Goal: Information Seeking & Learning: Learn about a topic

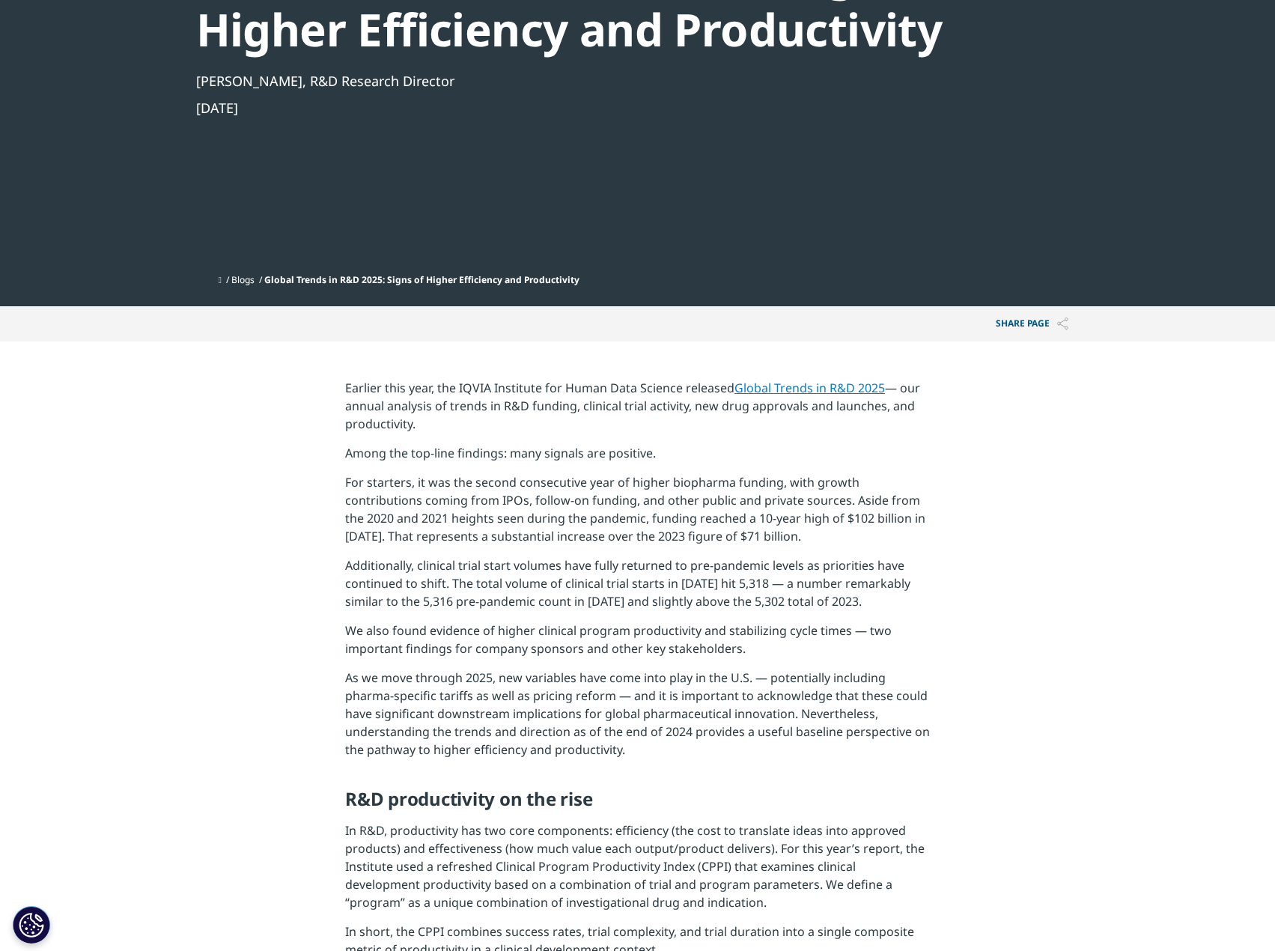
click at [724, 703] on p "As we move through 2025, new variables have come into play in the U.S. — potent…" at bounding box center [637, 719] width 585 height 101
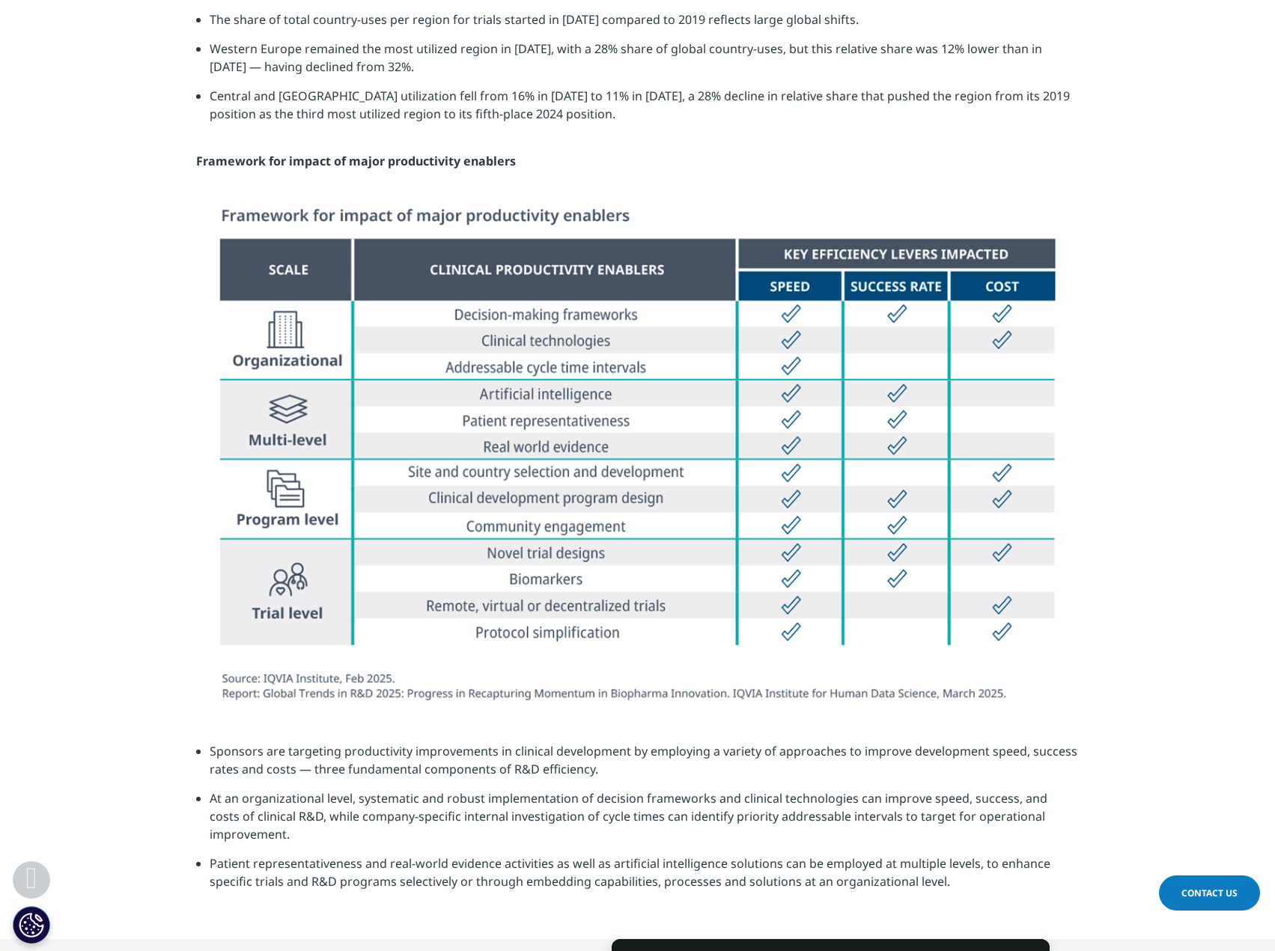
scroll to position [827, 884]
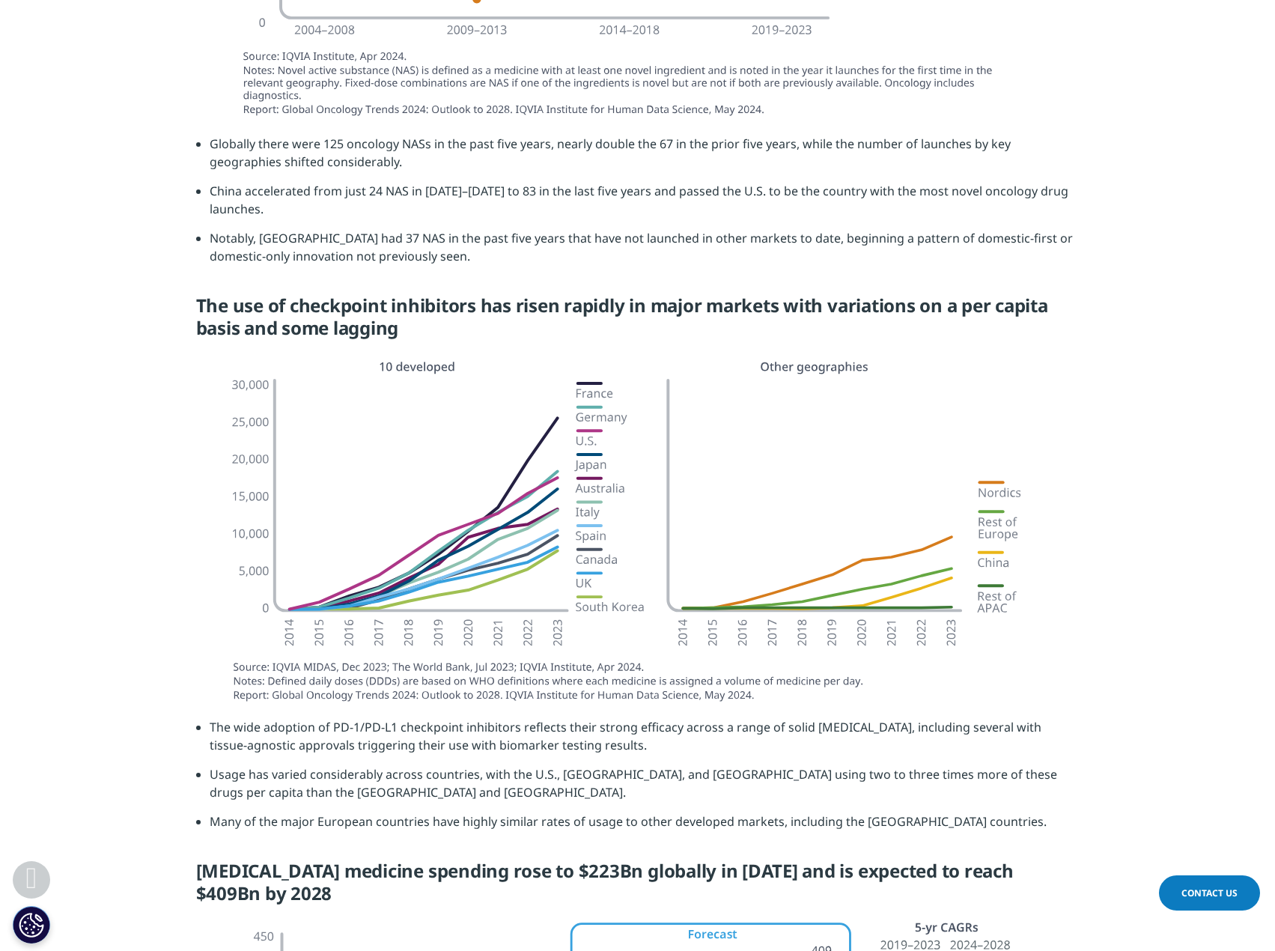
scroll to position [2621, 0]
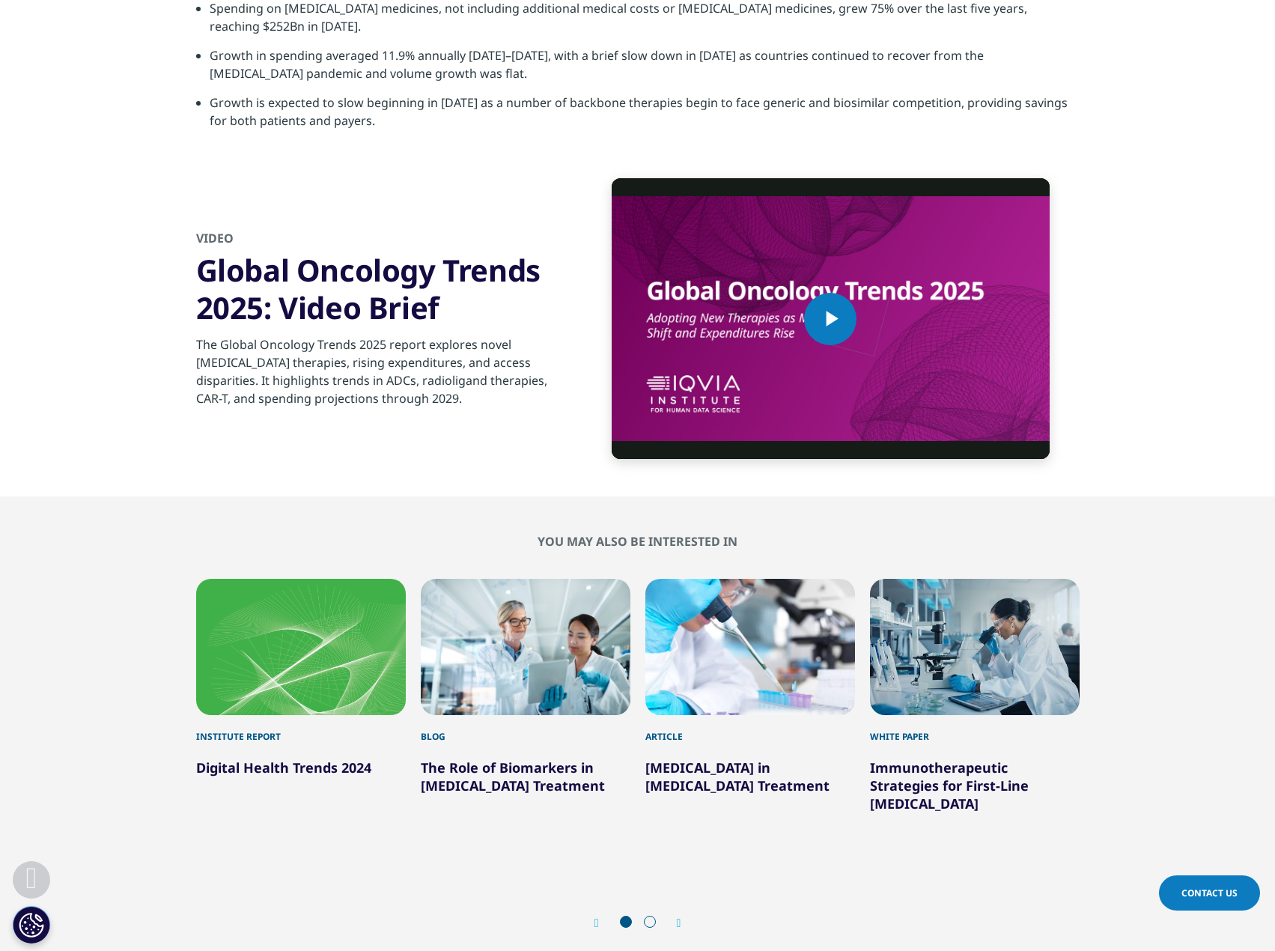
scroll to position [5242, 0]
click at [830, 318] on span "Video Player" at bounding box center [830, 318] width 0 height 0
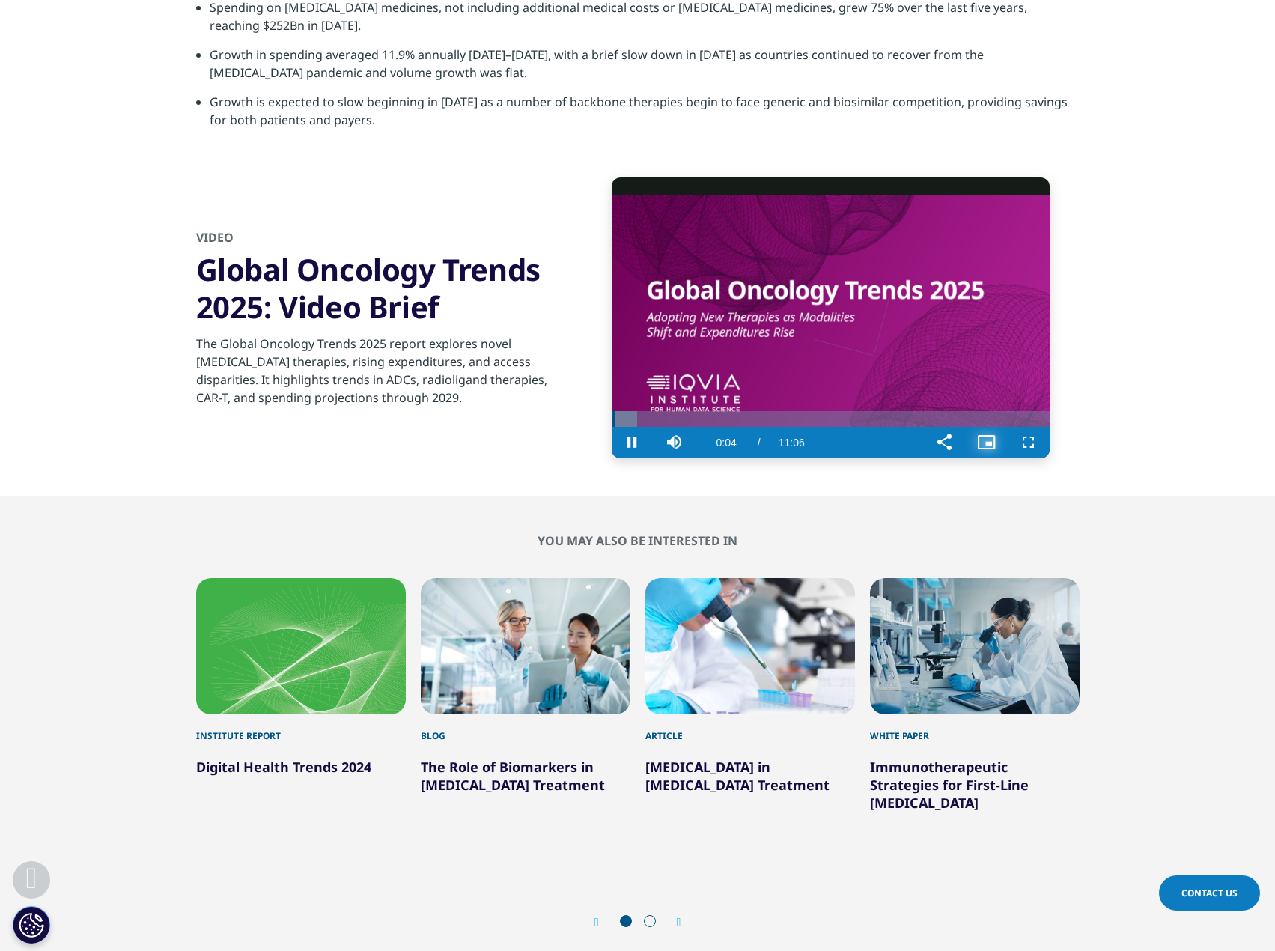
click at [987, 443] on span "Video Player" at bounding box center [987, 443] width 42 height 0
click at [635, 411] on div "Loaded : 7.43% 00:36 00:06" at bounding box center [831, 419] width 438 height 16
click at [707, 383] on video "Video Player" at bounding box center [831, 317] width 438 height 280
click at [669, 411] on div "Progress Bar" at bounding box center [647, 419] width 60 height 16
click at [708, 411] on div "Loaded : 14.86% 02:09 01:26" at bounding box center [831, 419] width 438 height 16
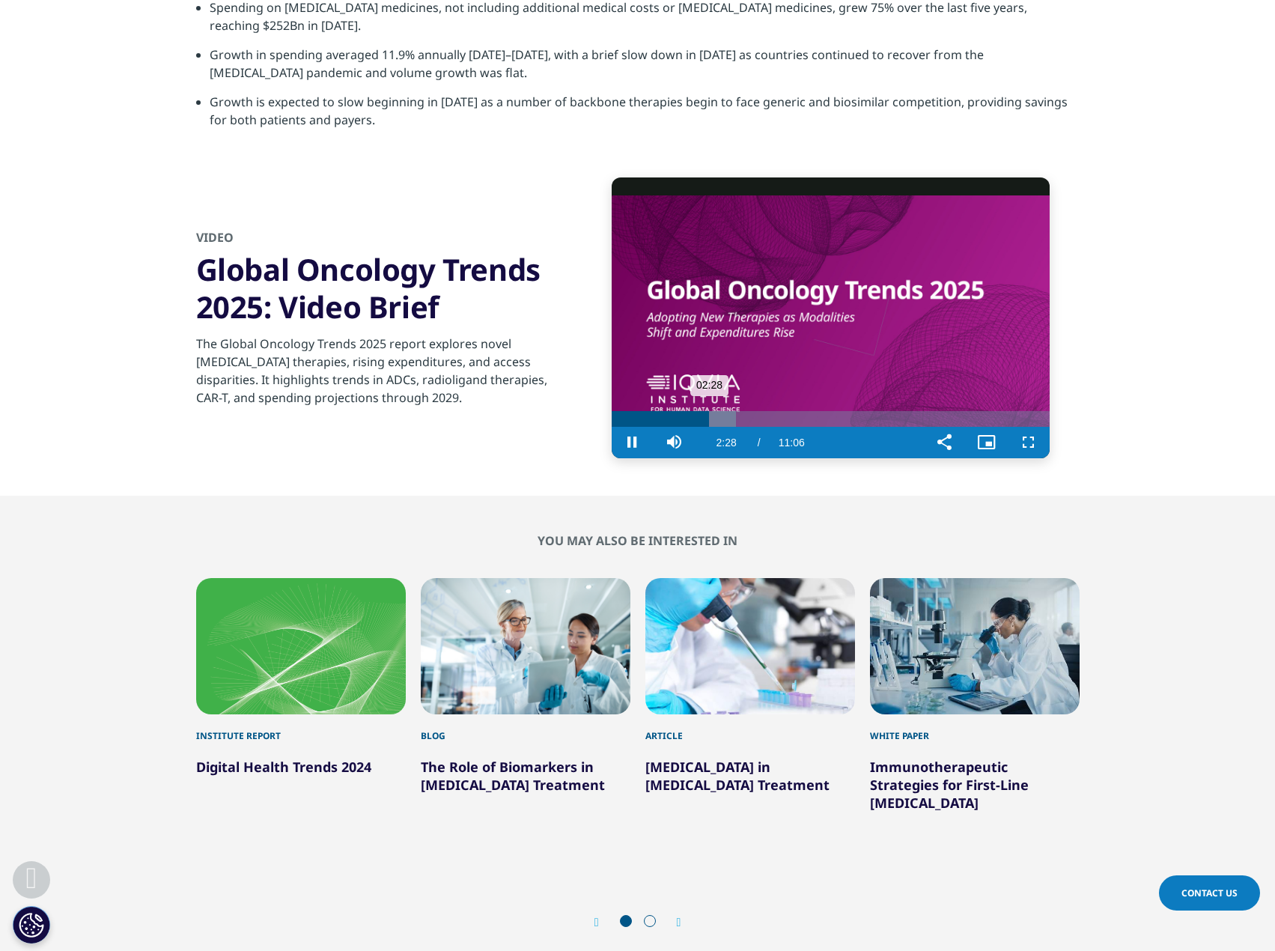
click at [714, 411] on div "Loaded : 28.49% 02:37 02:28" at bounding box center [831, 419] width 438 height 16
click at [693, 391] on video "Video Player" at bounding box center [831, 317] width 438 height 280
click at [682, 391] on video "Video Player" at bounding box center [831, 317] width 438 height 280
click at [690, 411] on div "02:38" at bounding box center [664, 419] width 104 height 16
click at [658, 411] on div "02:02" at bounding box center [652, 419] width 80 height 16
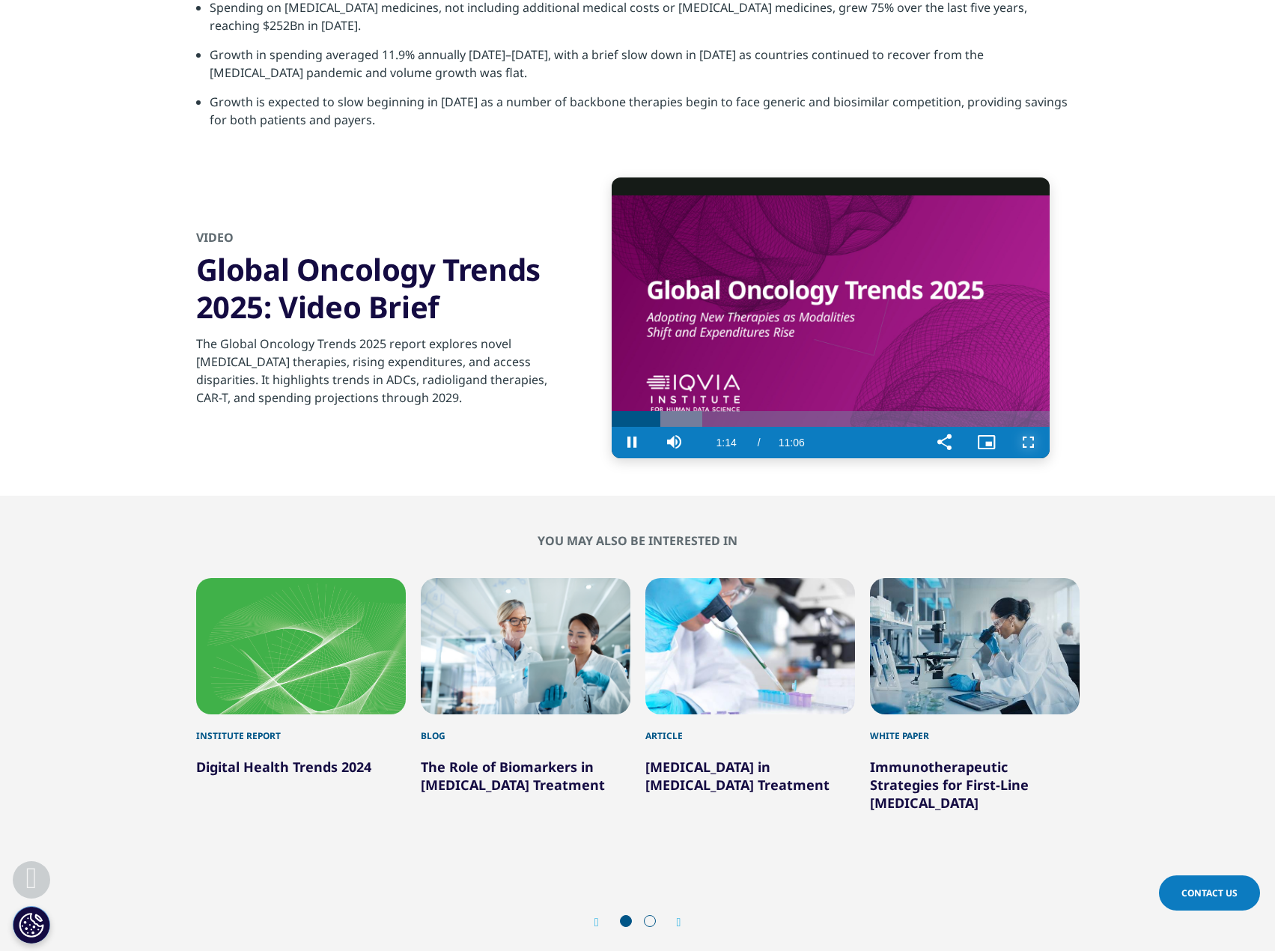
click at [1024, 443] on span "Video Player" at bounding box center [1029, 443] width 42 height 0
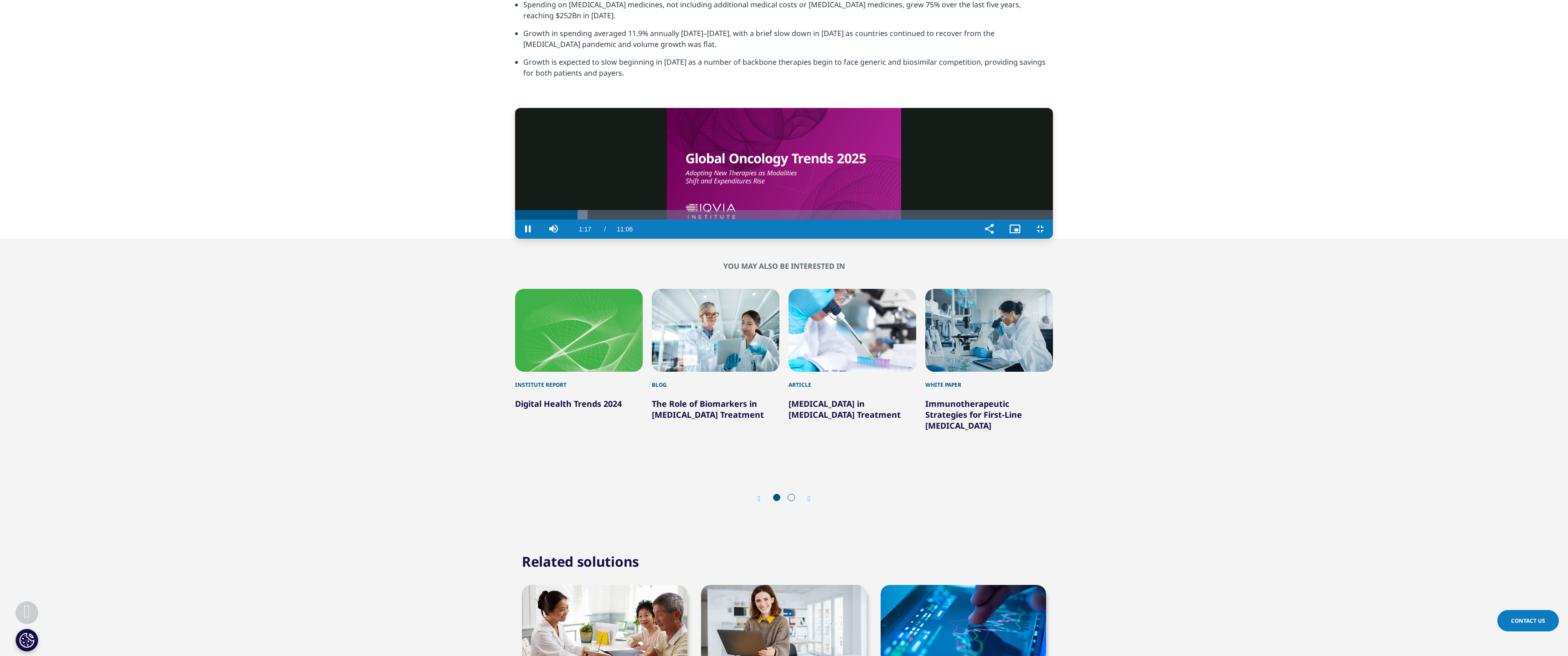
drag, startPoint x: 314, startPoint y: 464, endPoint x: 300, endPoint y: 472, distance: 16.1
click at [515, 239] on video "Video Player" at bounding box center [784, 173] width 538 height 131
click at [515, 220] on div "Loaded : 20.81% 01:19 01:17" at bounding box center [784, 215] width 538 height 10
click at [705, 220] on div "01:21" at bounding box center [705, 215] width 1 height 10
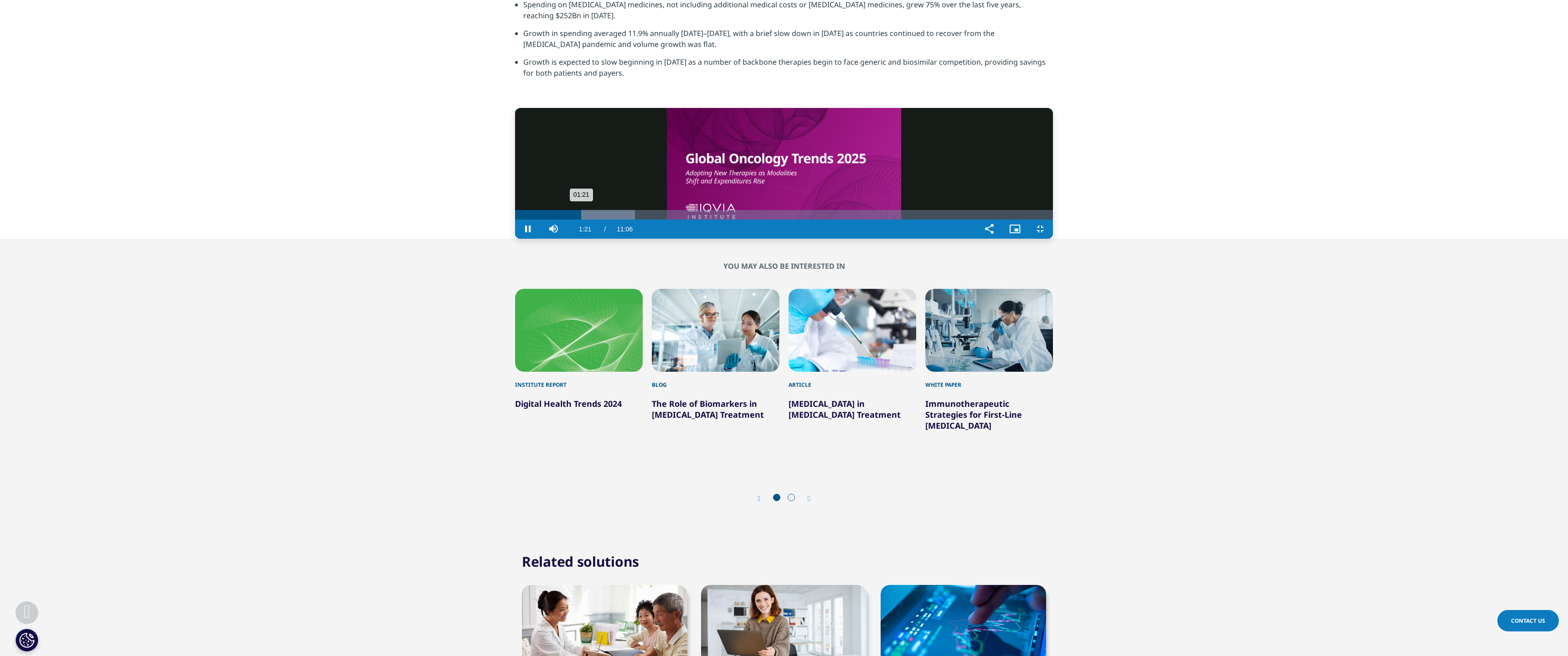
click at [572, 220] on div "Progress Bar" at bounding box center [603, 215] width 63 height 10
click at [515, 220] on div "Loaded : 22.30% 01:26 01:24" at bounding box center [784, 215] width 538 height 10
click at [723, 220] on div "01:28" at bounding box center [723, 215] width 1 height 10
click at [739, 220] on div "01:35" at bounding box center [739, 215] width 1 height 10
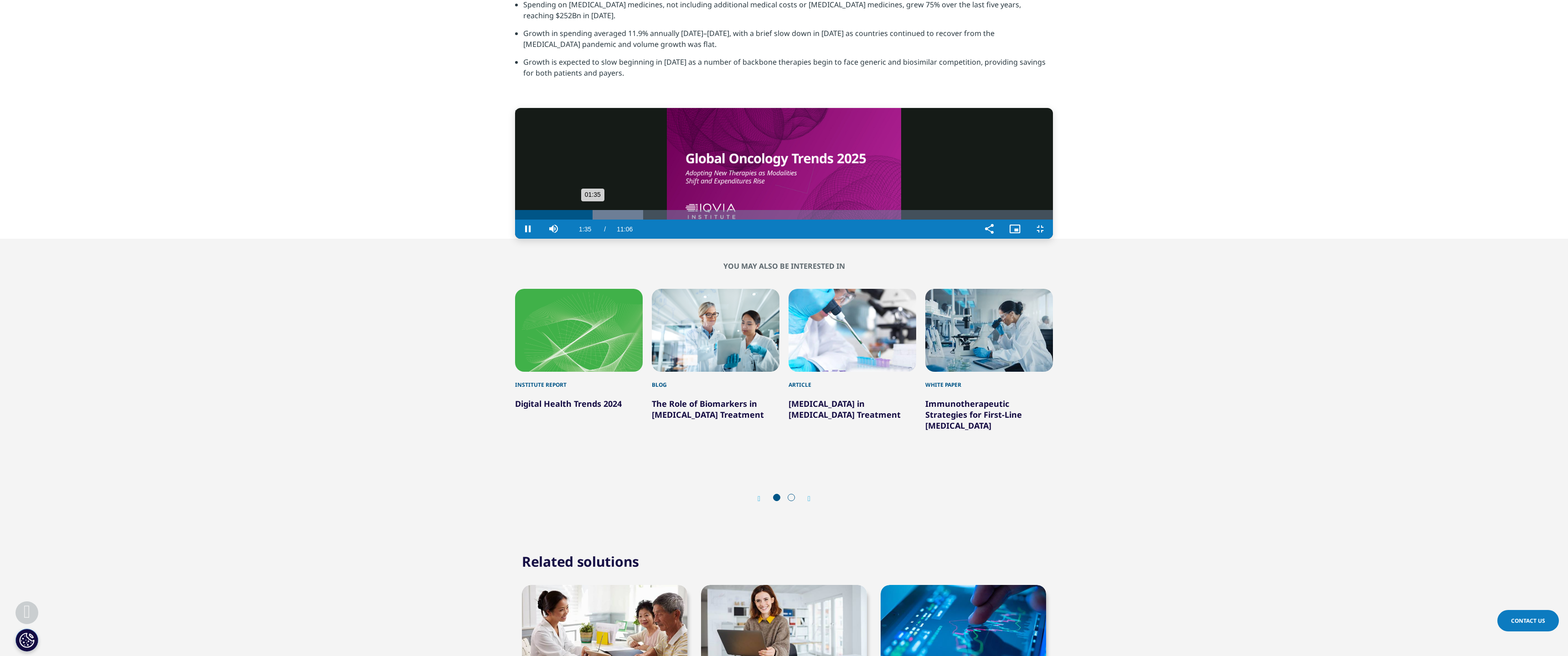
click at [515, 220] on div "01:35" at bounding box center [553, 215] width 77 height 10
click at [515, 220] on div "Loaded : 23.79% 01:28 01:28" at bounding box center [784, 215] width 538 height 10
click at [572, 220] on div "Progress Bar" at bounding box center [607, 215] width 72 height 10
click at [515, 220] on div "Loaded : 23.79% 01:45 01:41" at bounding box center [784, 215] width 538 height 10
click at [515, 239] on video "Video Player" at bounding box center [784, 173] width 538 height 131
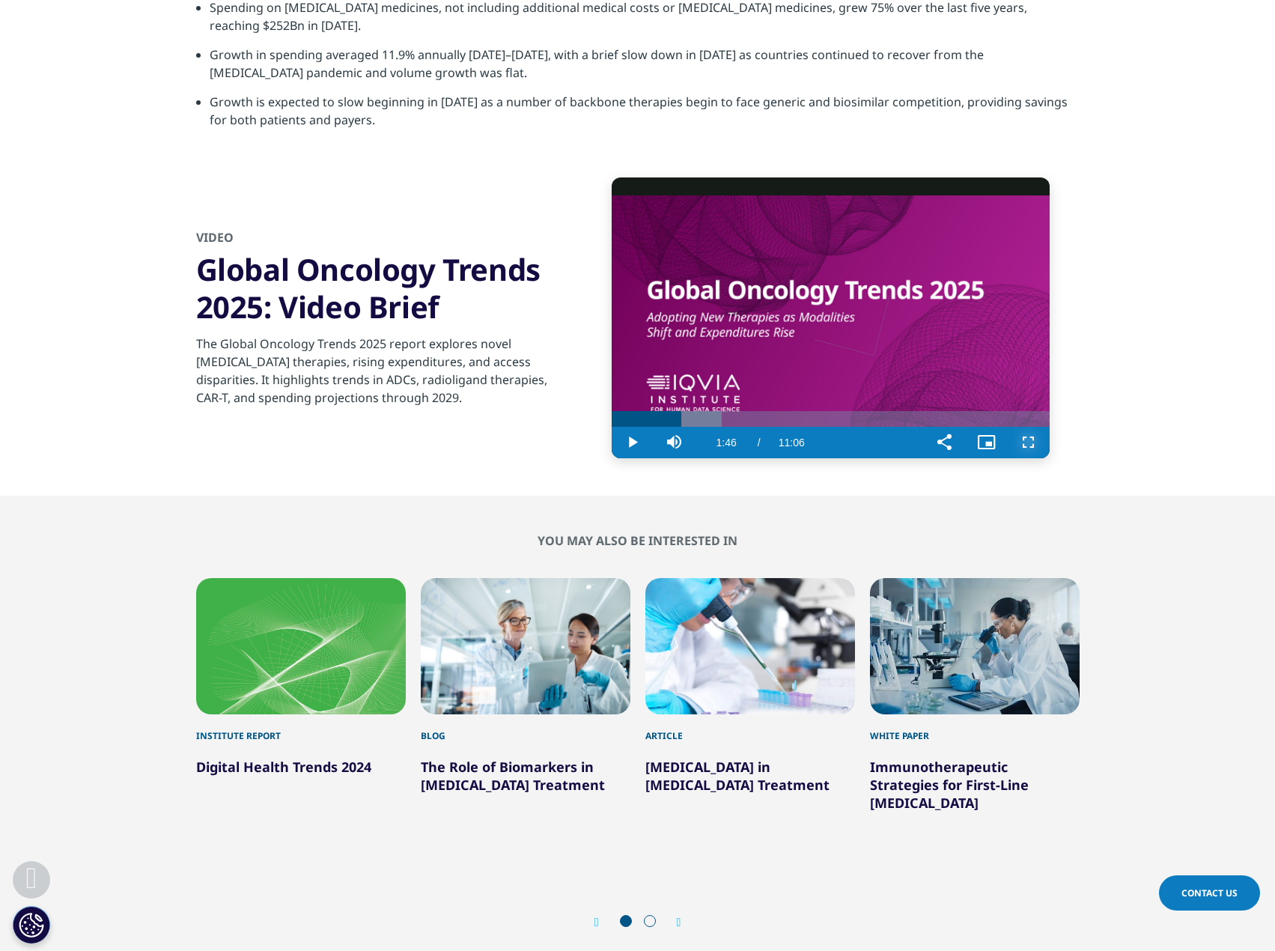
click at [1030, 443] on span "Video Player" at bounding box center [1029, 443] width 42 height 0
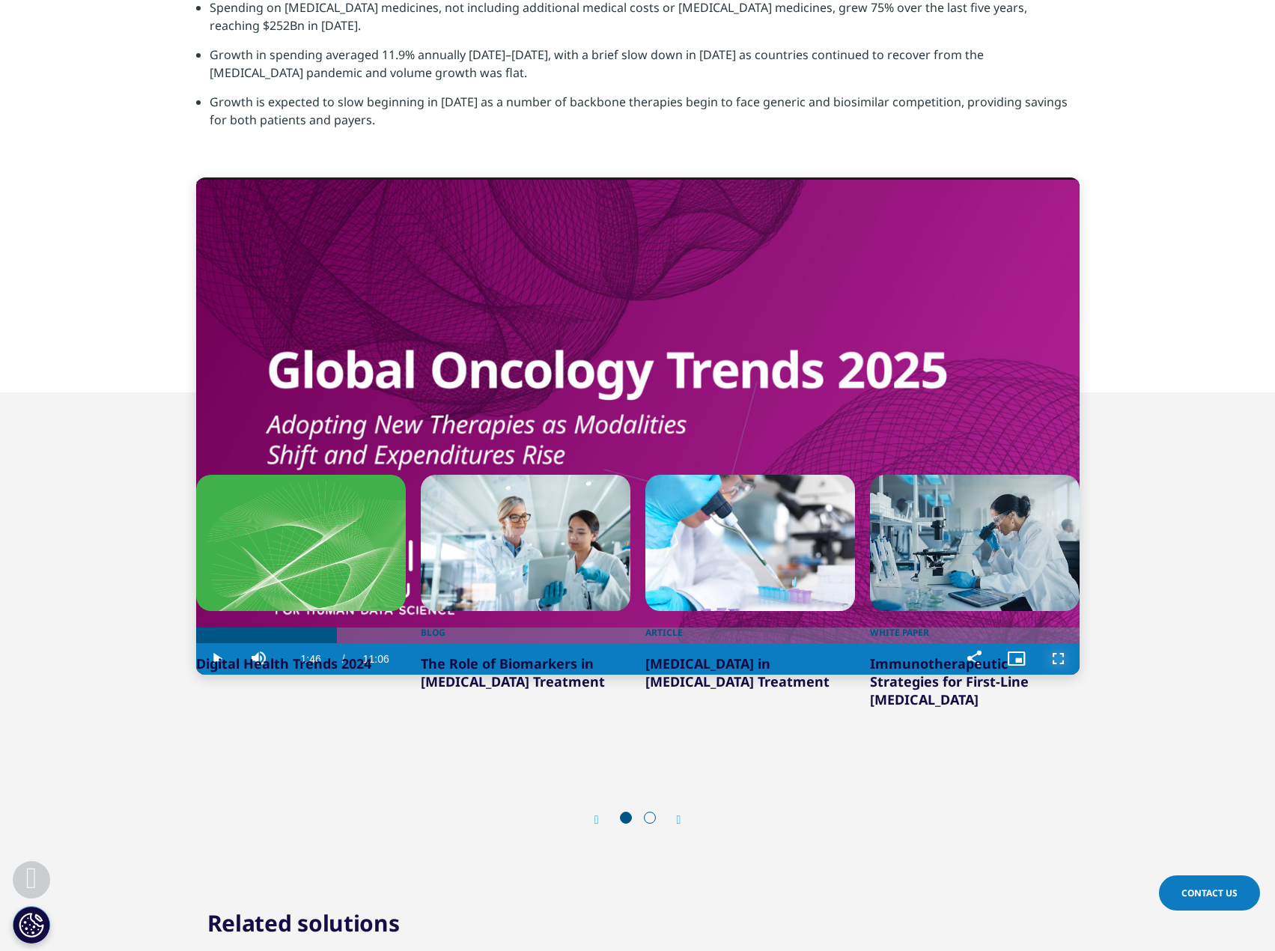
click at [1038, 659] on span "Video Player" at bounding box center [1059, 659] width 42 height 0
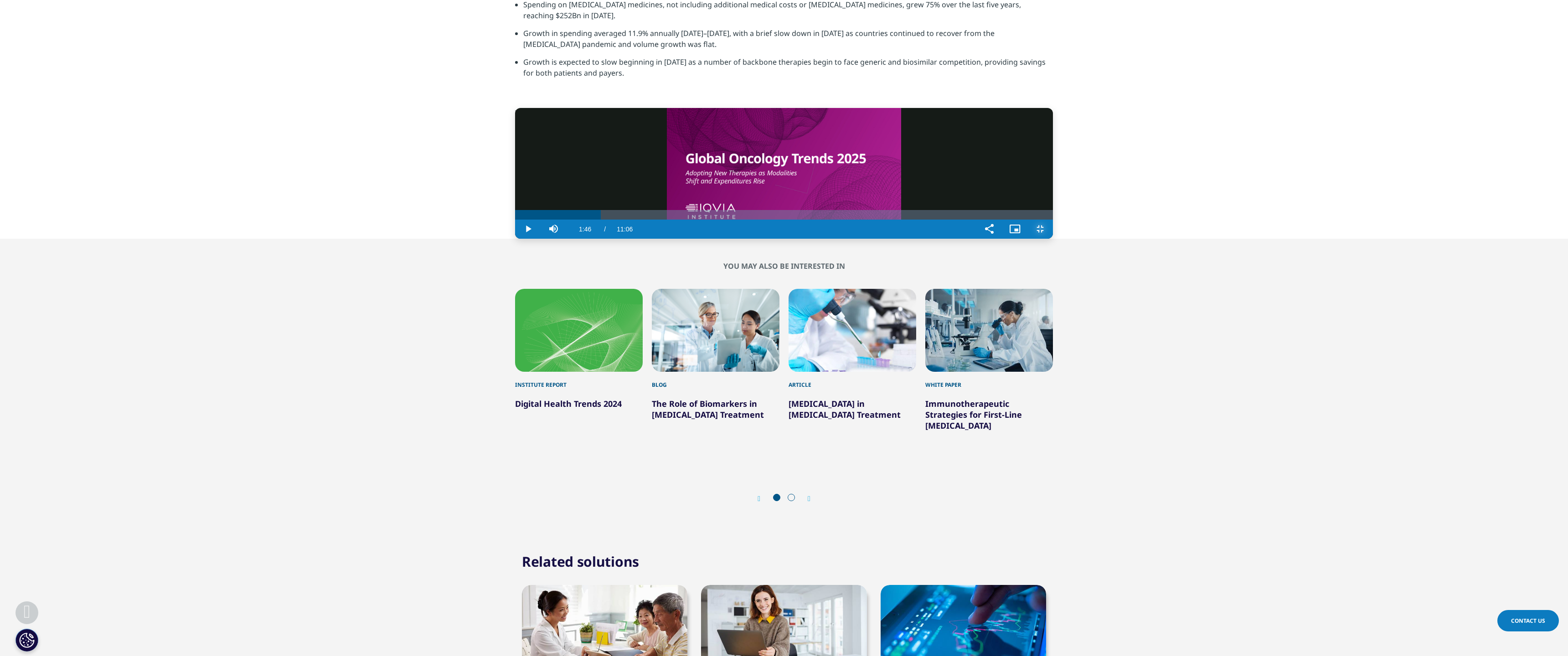
click at [776, 220] on button "Exit Fullscreen" at bounding box center [1040, 229] width 26 height 19
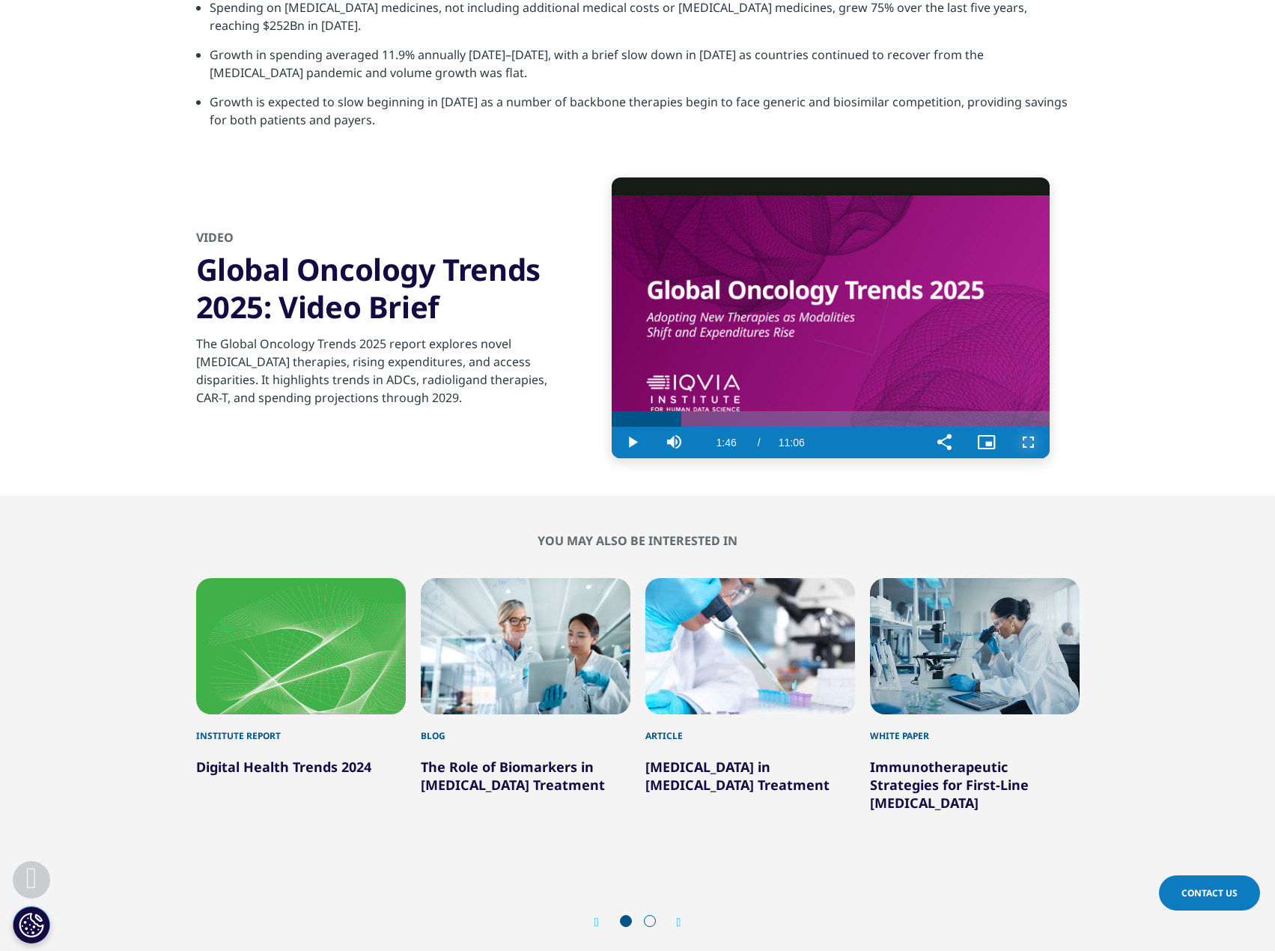
click at [1024, 443] on span "Video Player" at bounding box center [1029, 443] width 42 height 0
click at [1027, 443] on span "Video Player" at bounding box center [1029, 443] width 42 height 0
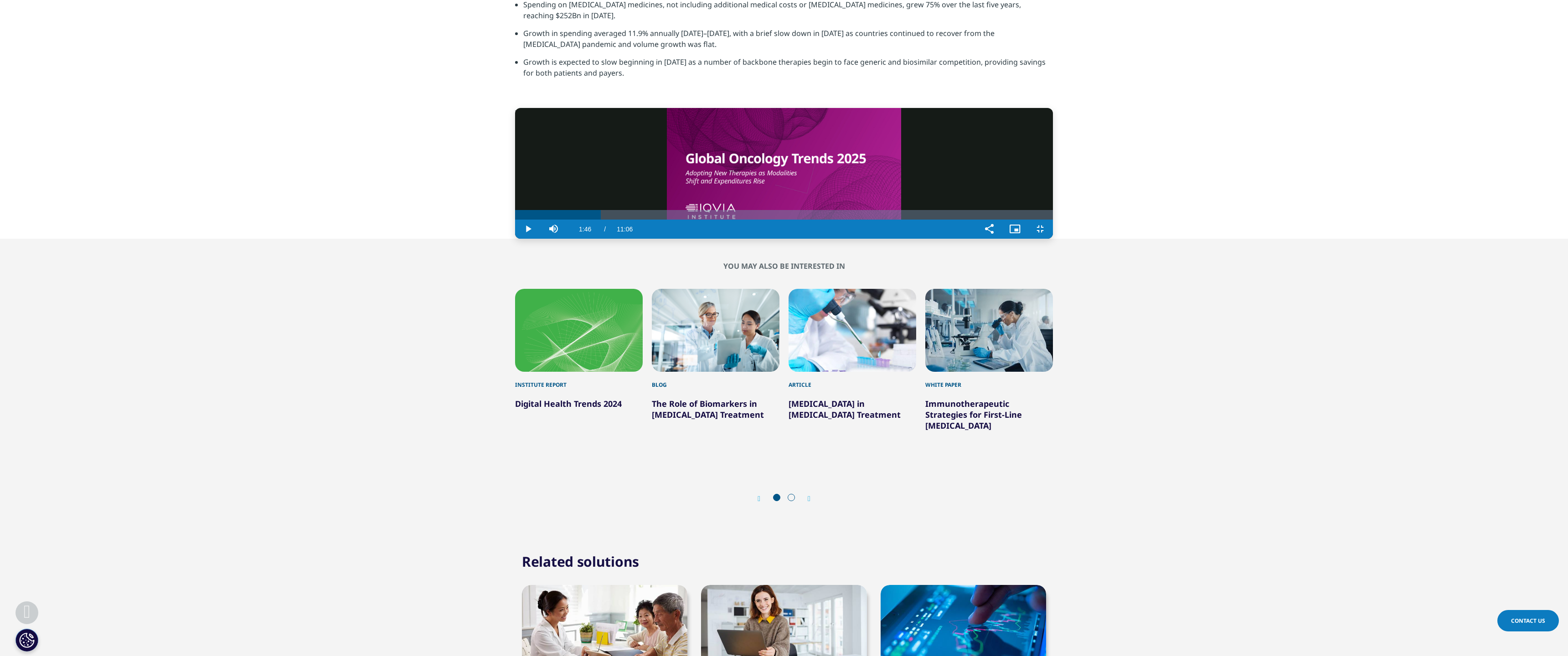
click at [776, 127] on video "Video Player" at bounding box center [784, 173] width 538 height 131
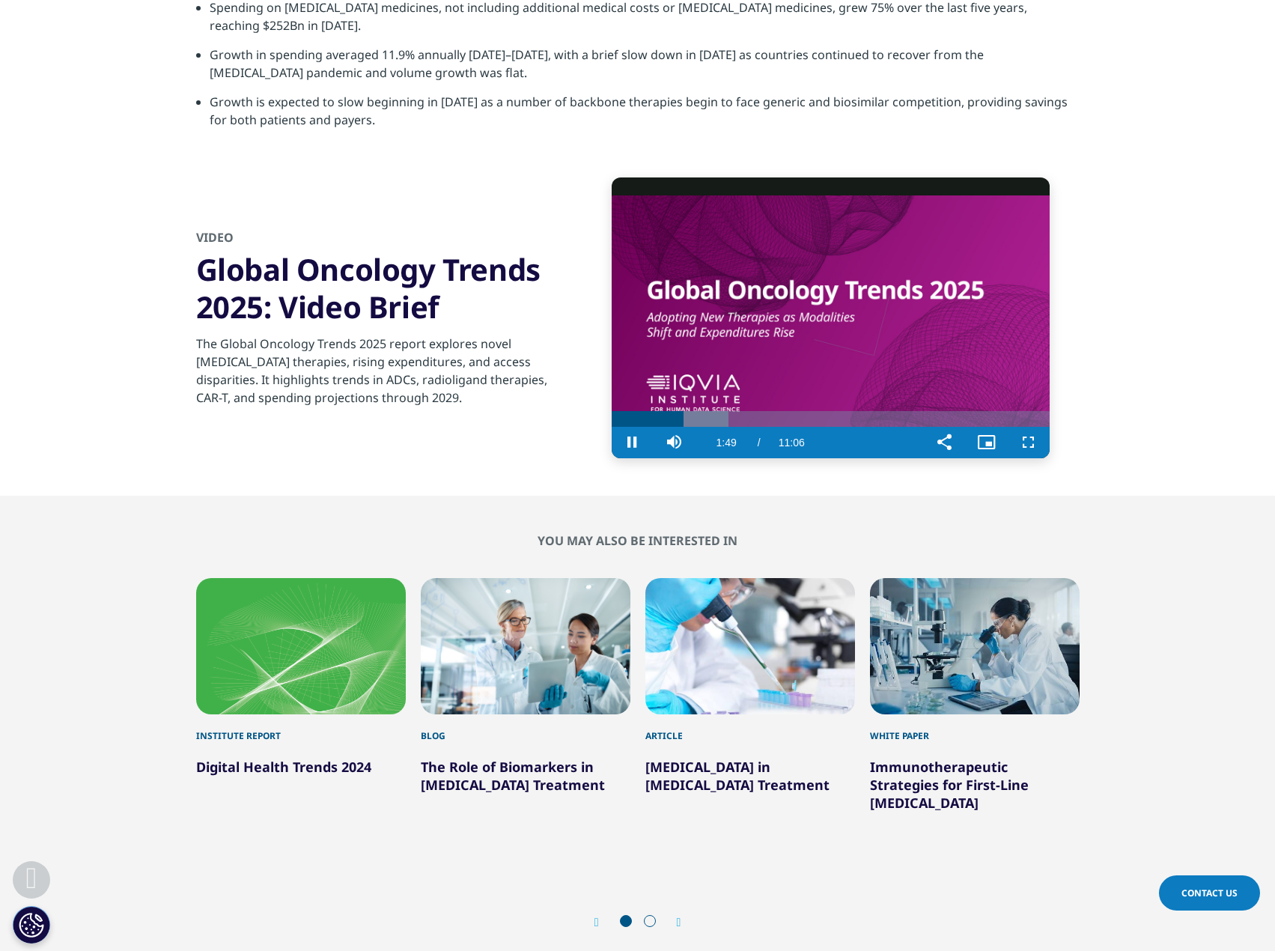
click at [804, 315] on video "Video Player" at bounding box center [831, 317] width 438 height 280
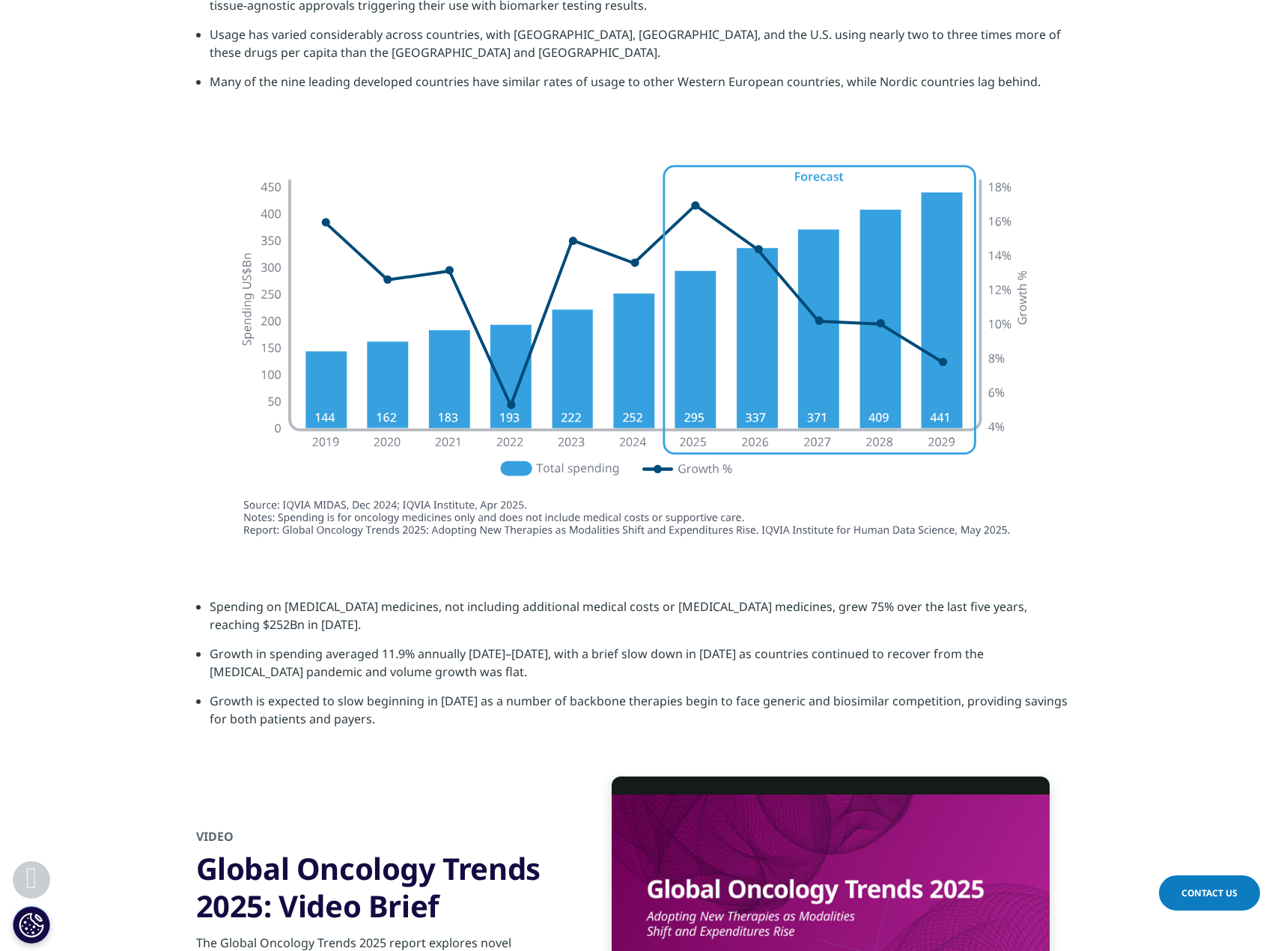
scroll to position [4119, 0]
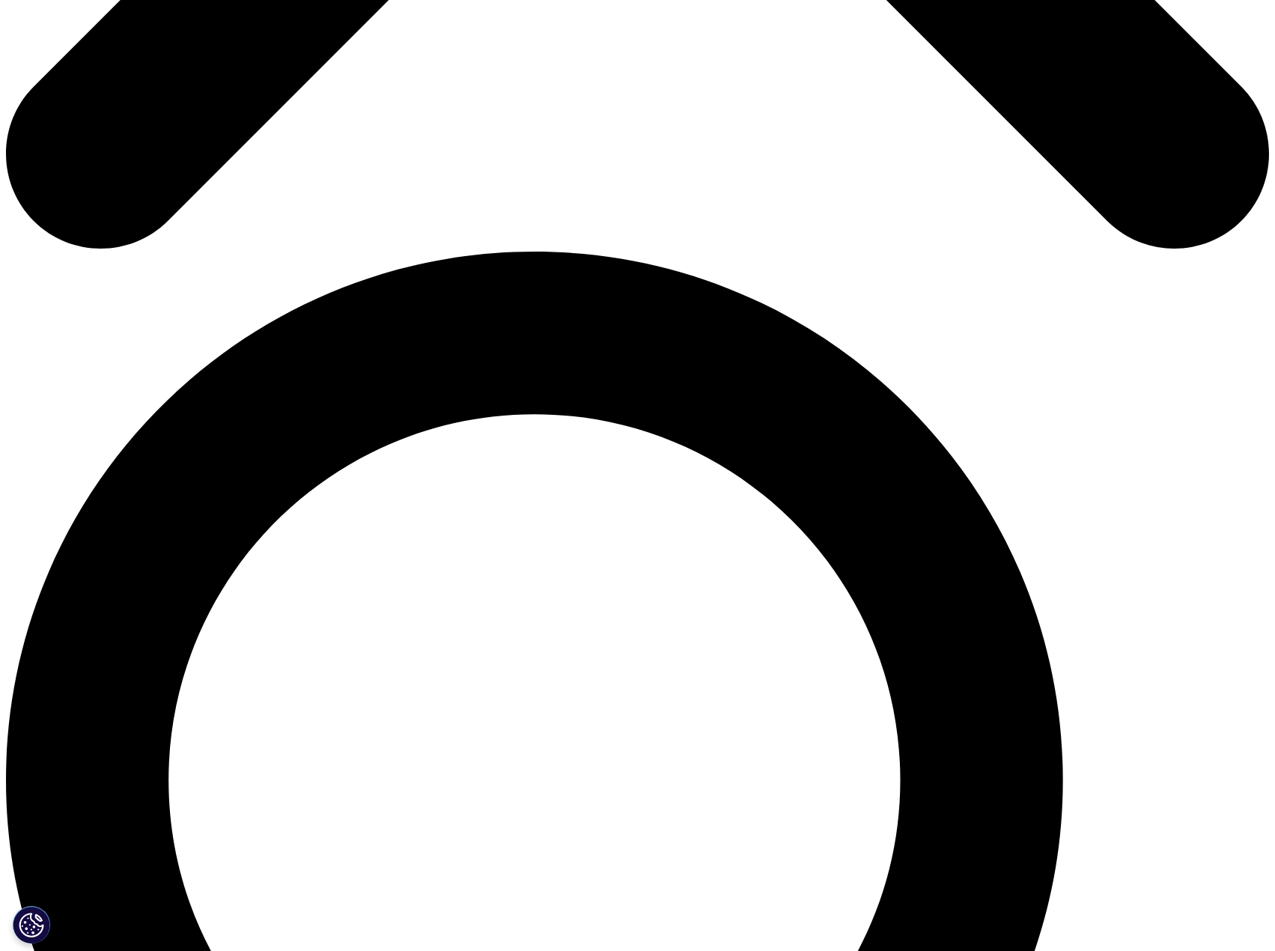
scroll to position [1273, 0]
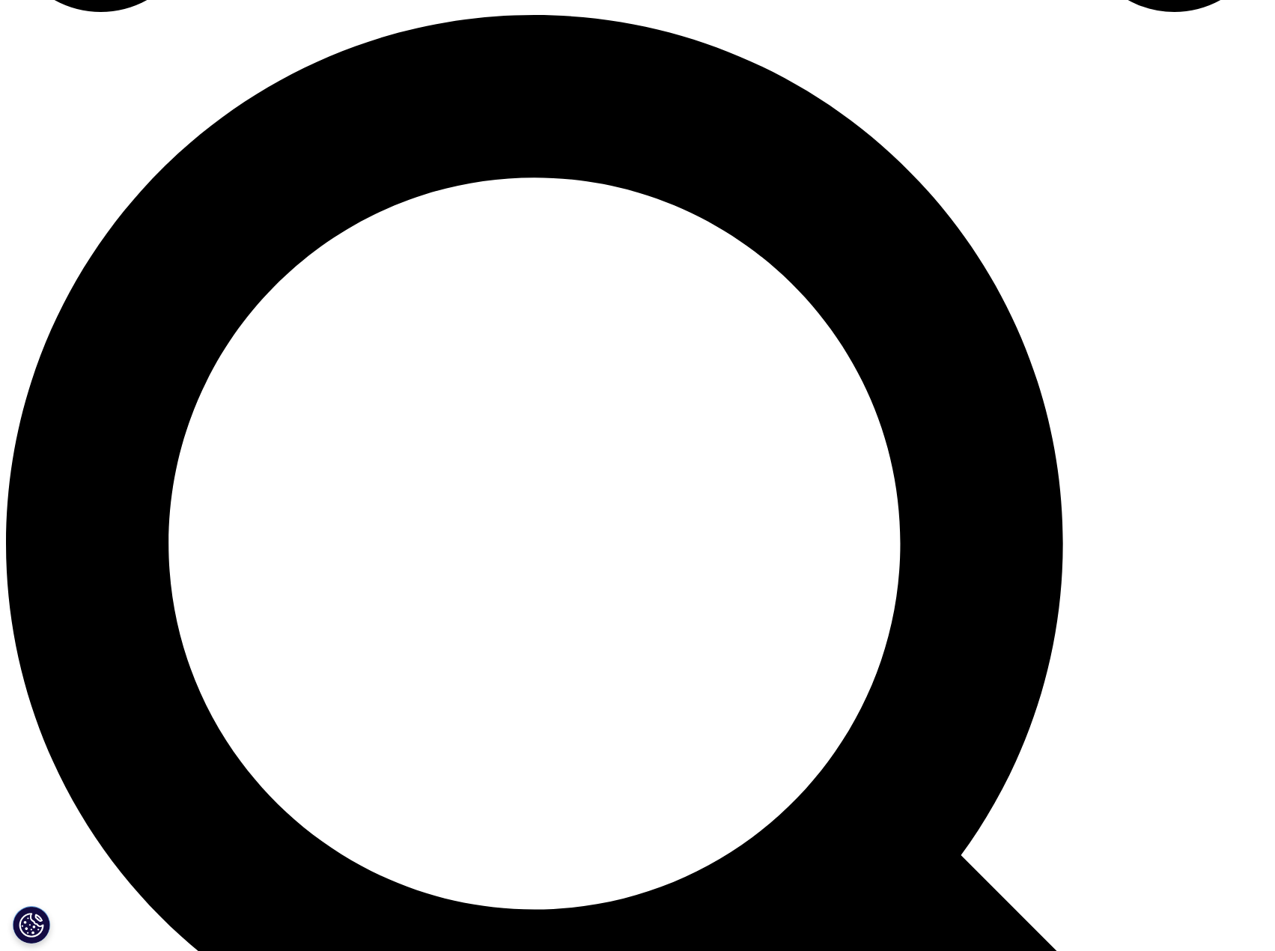
drag, startPoint x: 452, startPoint y: 352, endPoint x: 567, endPoint y: 378, distance: 118.3
